Goal: Browse casually

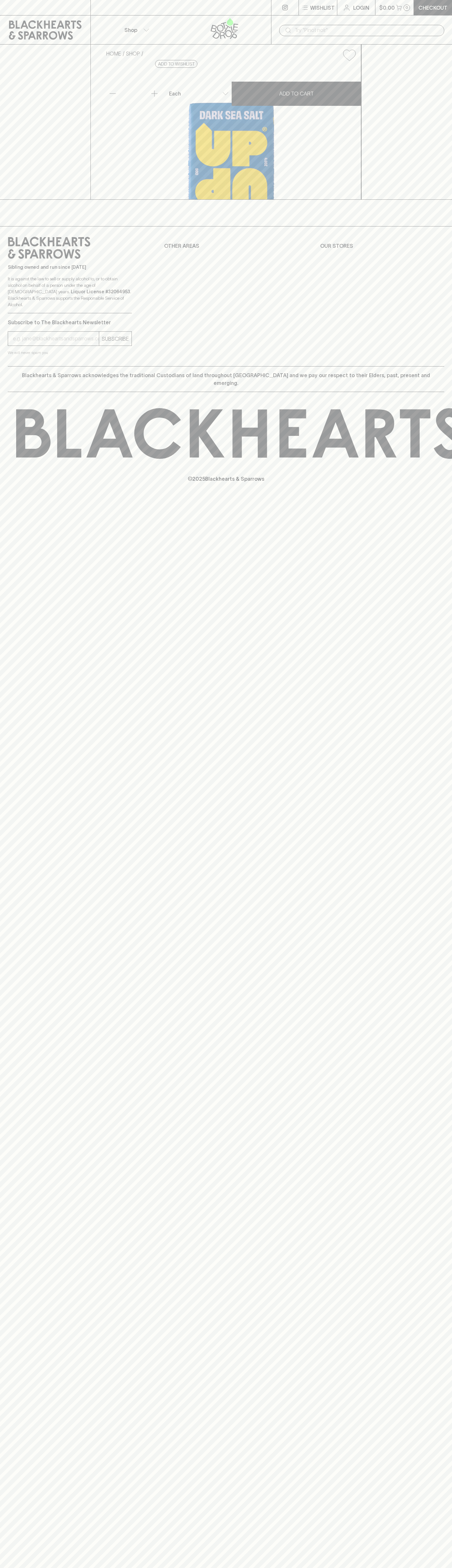
click at [86, 30] on link at bounding box center [45, 30] width 90 height 29
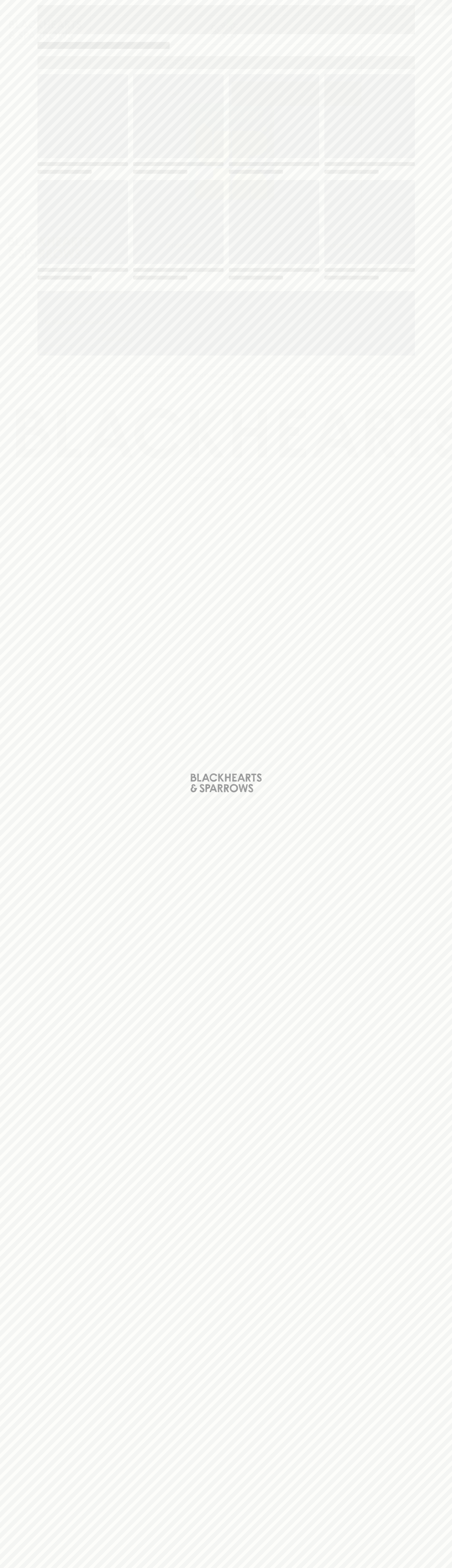
click at [449, 367] on div "Loading" at bounding box center [226, 784] width 452 height 1568
click at [84, 1567] on html "⠀ ⠀ Wishlist Login $0.00 0 Checkout Shop ​ HOME SHOP Up Dark Sea Salt Chocolate…" at bounding box center [226, 784] width 452 height 1568
click at [24, 402] on div "Loading" at bounding box center [226, 784] width 452 height 1568
